Goal: Task Accomplishment & Management: Manage account settings

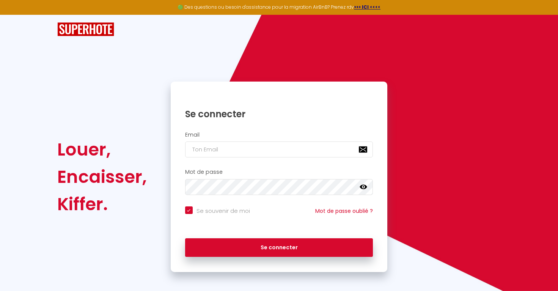
click at [267, 203] on div "Se souvenir de moi Mot de passe oublié ?" at bounding box center [279, 217] width 217 height 28
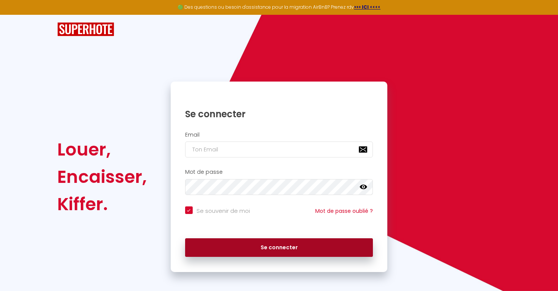
click at [258, 245] on button "Se connecter" at bounding box center [279, 247] width 188 height 19
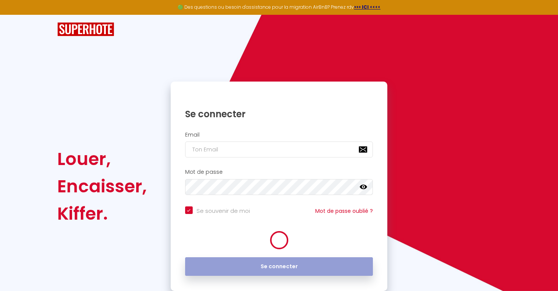
checkbox input "true"
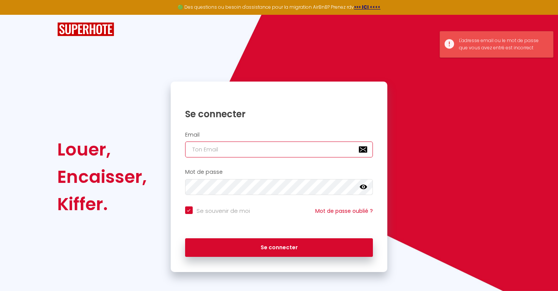
type input "[PERSON_NAME][EMAIL_ADDRESS][PERSON_NAME][DOMAIN_NAME]"
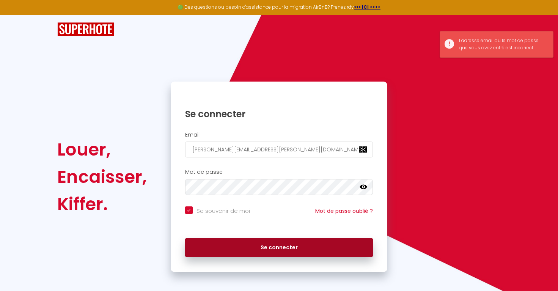
click at [266, 245] on button "Se connecter" at bounding box center [279, 247] width 188 height 19
checkbox input "true"
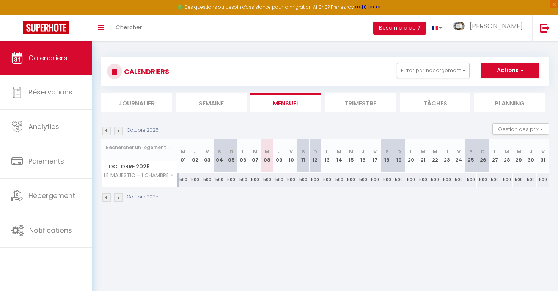
click at [118, 198] on img at bounding box center [118, 197] width 8 height 8
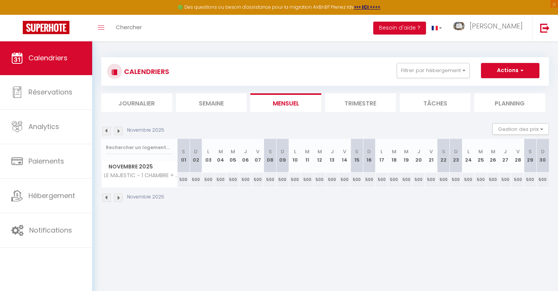
click at [105, 197] on img at bounding box center [106, 197] width 8 height 8
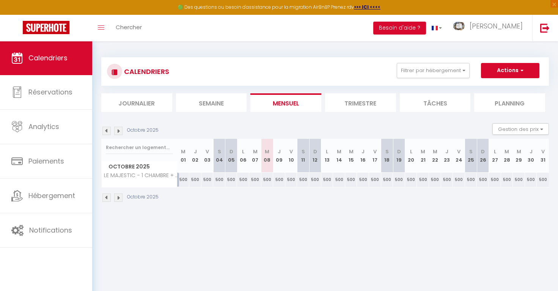
click at [268, 165] on th "M 08" at bounding box center [267, 156] width 12 height 34
click at [120, 199] on img at bounding box center [118, 197] width 8 height 8
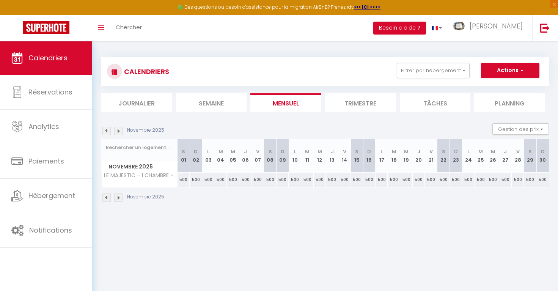
click at [120, 199] on img at bounding box center [118, 197] width 8 height 8
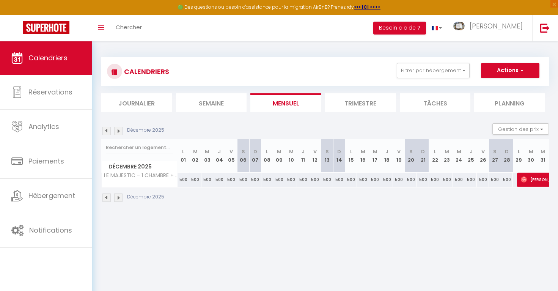
click at [120, 199] on img at bounding box center [118, 197] width 8 height 8
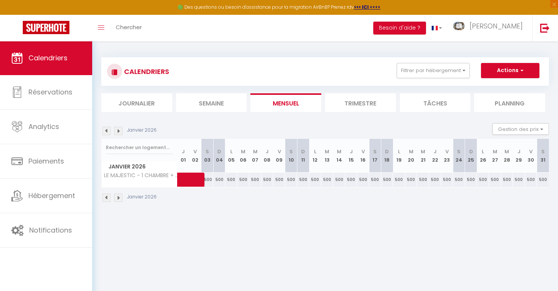
click at [105, 199] on img at bounding box center [106, 197] width 8 height 8
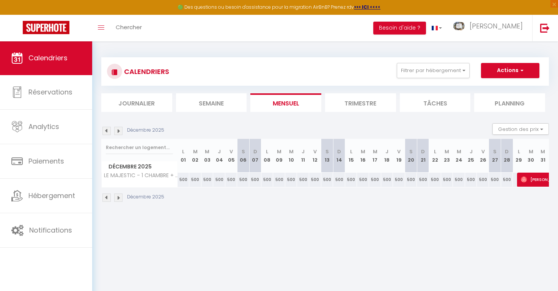
click at [116, 199] on img at bounding box center [118, 197] width 8 height 8
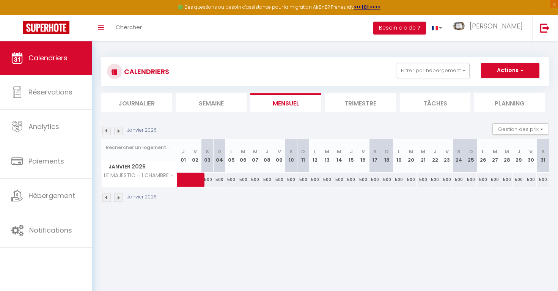
click at [189, 178] on span at bounding box center [203, 180] width 35 height 14
select select "OK"
select select "0"
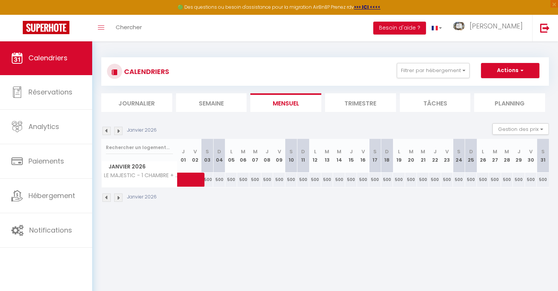
select select "1"
select select
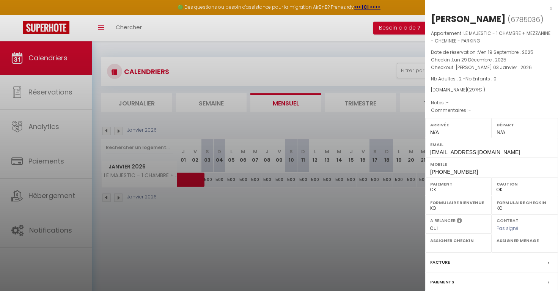
click at [252, 215] on div at bounding box center [279, 145] width 558 height 291
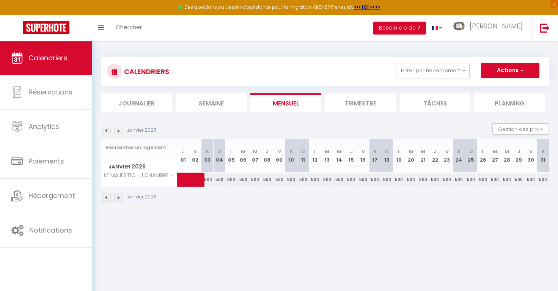
click at [104, 197] on img at bounding box center [106, 197] width 8 height 8
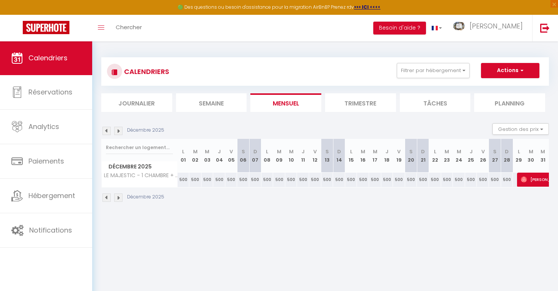
click at [116, 197] on img at bounding box center [118, 197] width 8 height 8
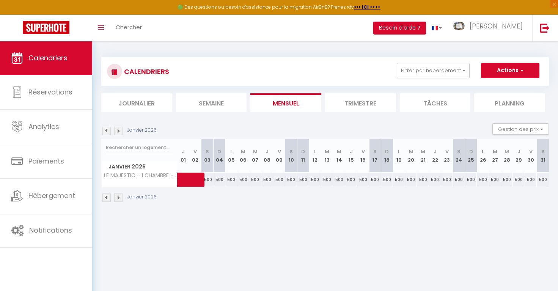
click at [116, 197] on img at bounding box center [118, 197] width 8 height 8
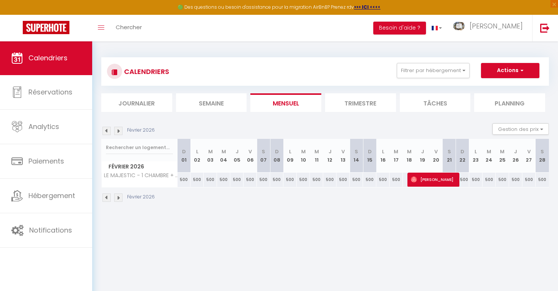
click at [425, 180] on span "[PERSON_NAME]" at bounding box center [433, 179] width 44 height 14
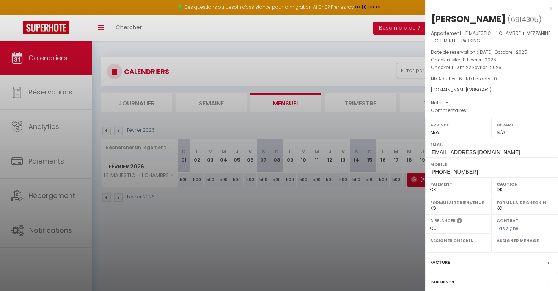
click at [385, 234] on div at bounding box center [279, 145] width 558 height 291
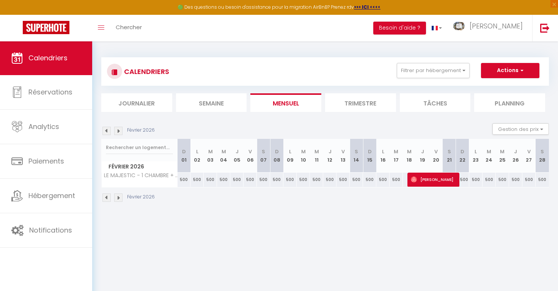
click at [427, 179] on span "[PERSON_NAME]" at bounding box center [433, 179] width 44 height 14
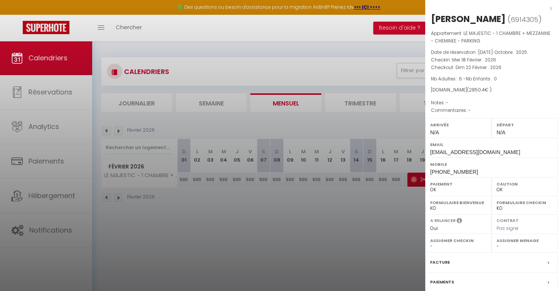
click at [515, 99] on p "Notes : -" at bounding box center [491, 103] width 121 height 8
click at [549, 8] on div "x" at bounding box center [488, 8] width 127 height 9
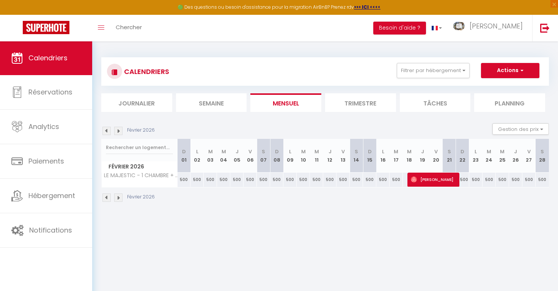
click at [108, 197] on img at bounding box center [106, 197] width 8 height 8
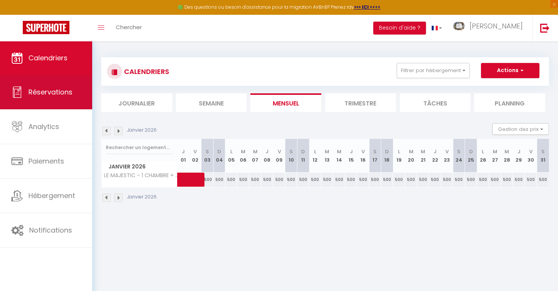
click at [42, 91] on span "Réservations" at bounding box center [50, 91] width 44 height 9
select select "not_cancelled"
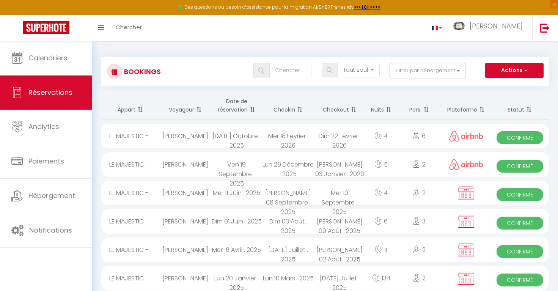
click at [262, 166] on div "Ven 19 Septembre . 2025" at bounding box center [237, 164] width 52 height 25
select select "OK"
select select "0"
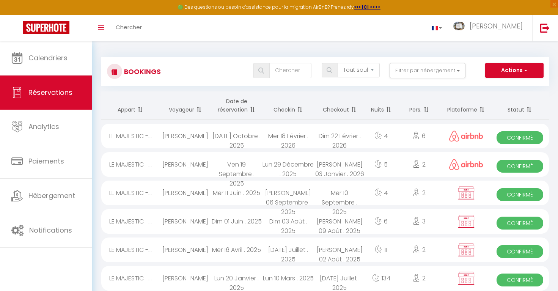
select select "1"
select select
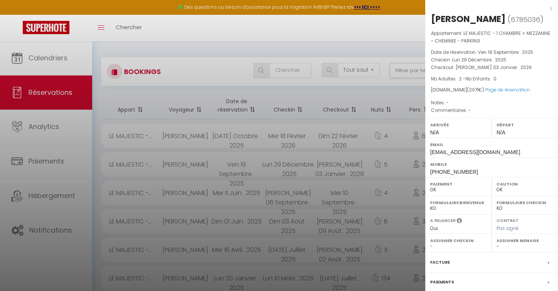
click at [281, 164] on div at bounding box center [279, 145] width 558 height 291
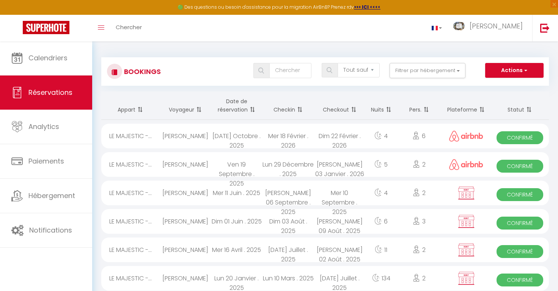
click at [462, 165] on img at bounding box center [466, 164] width 34 height 11
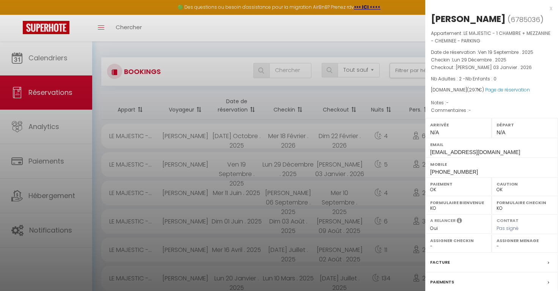
click at [351, 175] on div at bounding box center [279, 145] width 558 height 291
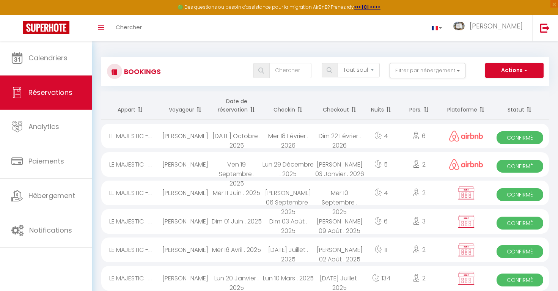
click at [339, 132] on div "Dim 22 Février . 2026" at bounding box center [340, 136] width 52 height 25
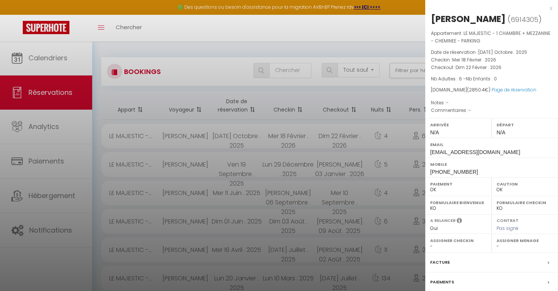
click at [323, 160] on div at bounding box center [279, 145] width 558 height 291
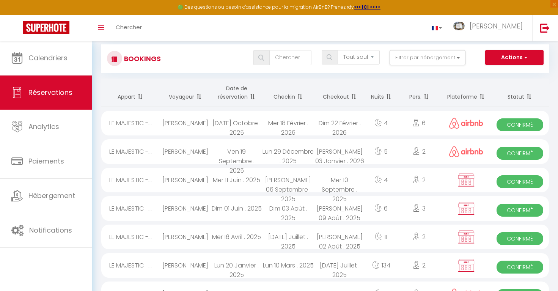
scroll to position [28, 0]
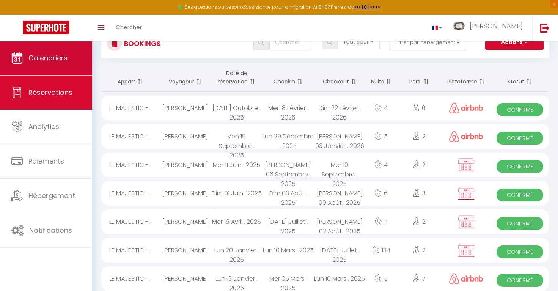
click at [44, 53] on link "Calendriers" at bounding box center [46, 58] width 92 height 34
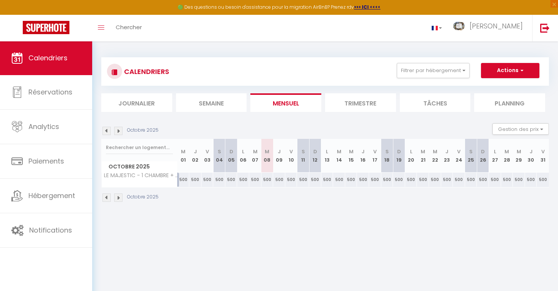
click at [134, 99] on li "Journalier" at bounding box center [136, 102] width 71 height 19
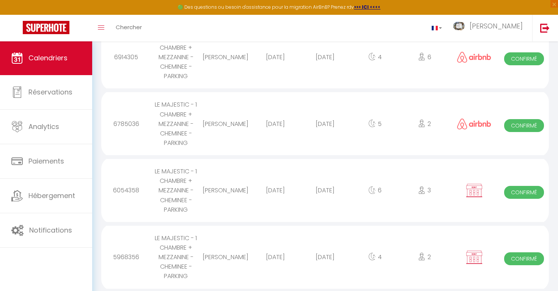
scroll to position [422, 0]
